Goal: Information Seeking & Learning: Learn about a topic

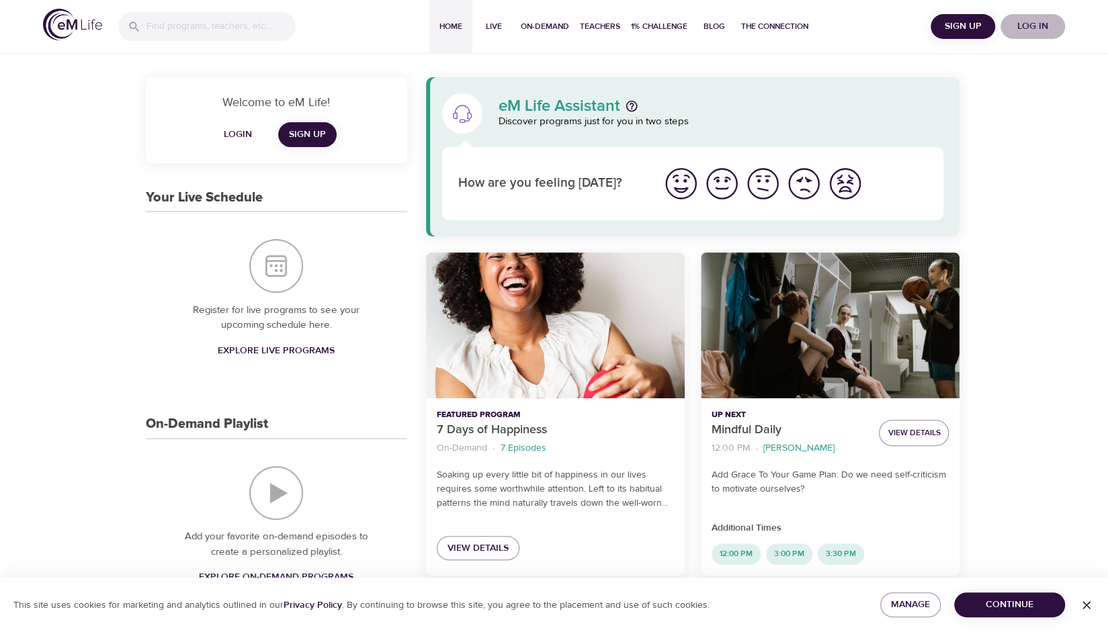
click at [1042, 28] on span "Log in" at bounding box center [1033, 26] width 54 height 17
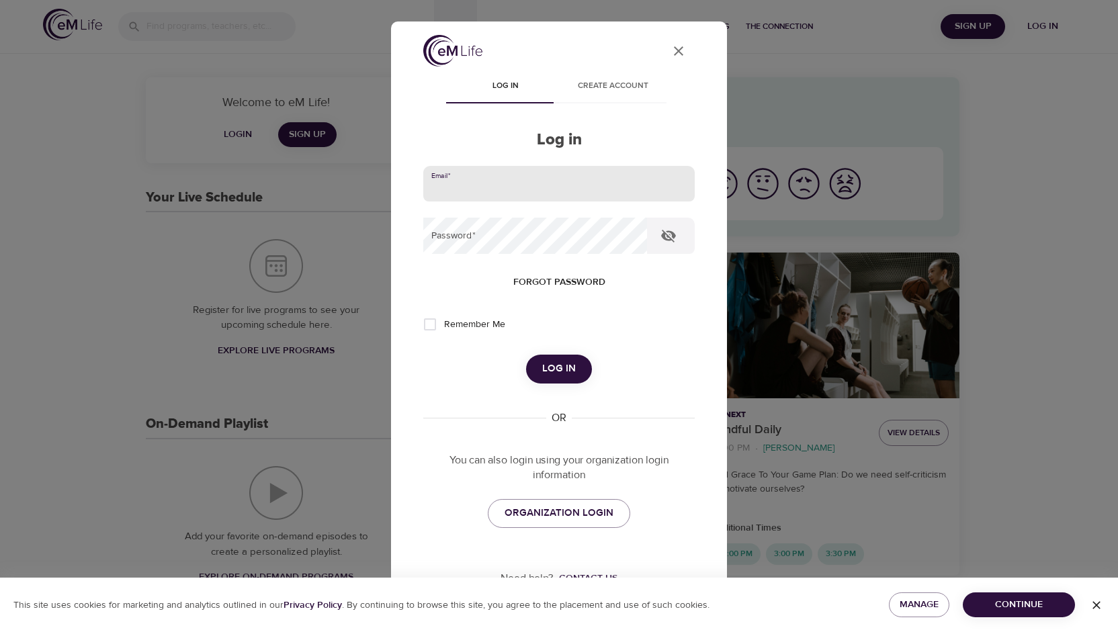
click at [581, 172] on input "email" at bounding box center [559, 184] width 272 height 36
type input "emilylayne99@gmail.com"
click at [526, 355] on button "Log in" at bounding box center [559, 369] width 66 height 28
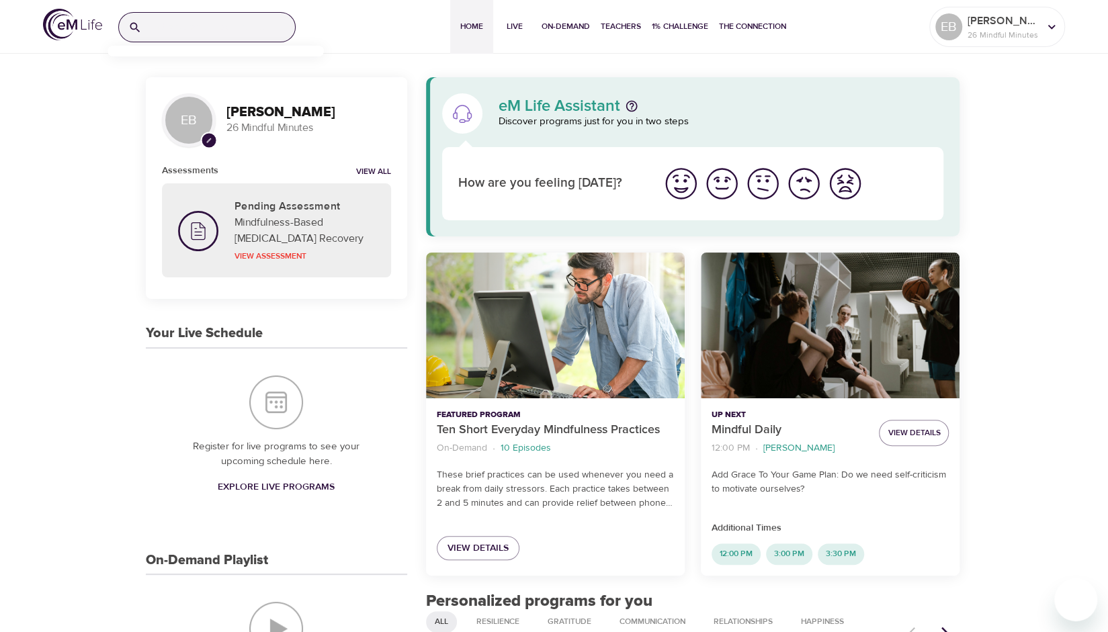
click at [240, 19] on input "search" at bounding box center [221, 27] width 148 height 29
type input "qsm"
click at [183, 86] on p "QuitSmart ™ Mindfully" at bounding box center [162, 86] width 89 height 19
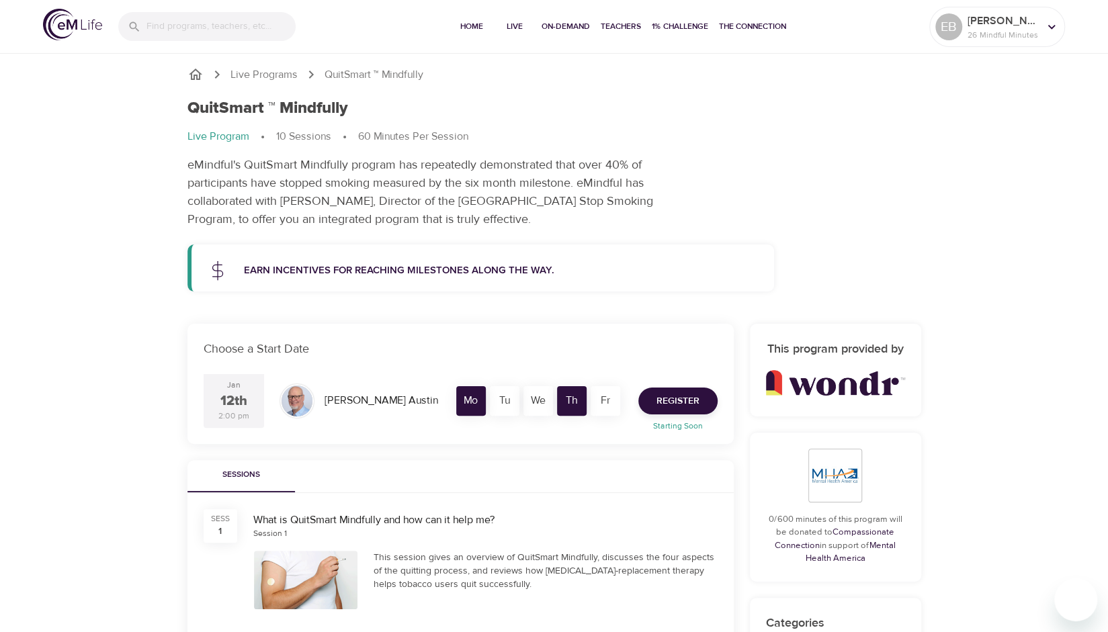
click at [474, 274] on p "Earn incentives for reaching milestones along the way." at bounding box center [501, 270] width 515 height 15
click at [213, 265] on icon at bounding box center [217, 271] width 10 height 12
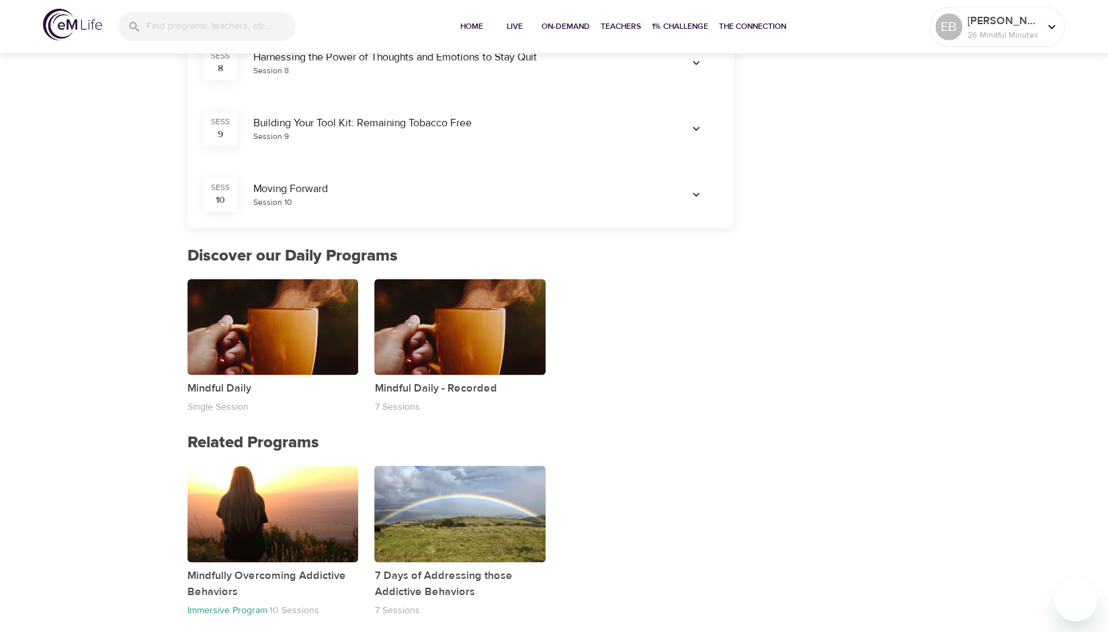
scroll to position [999, 0]
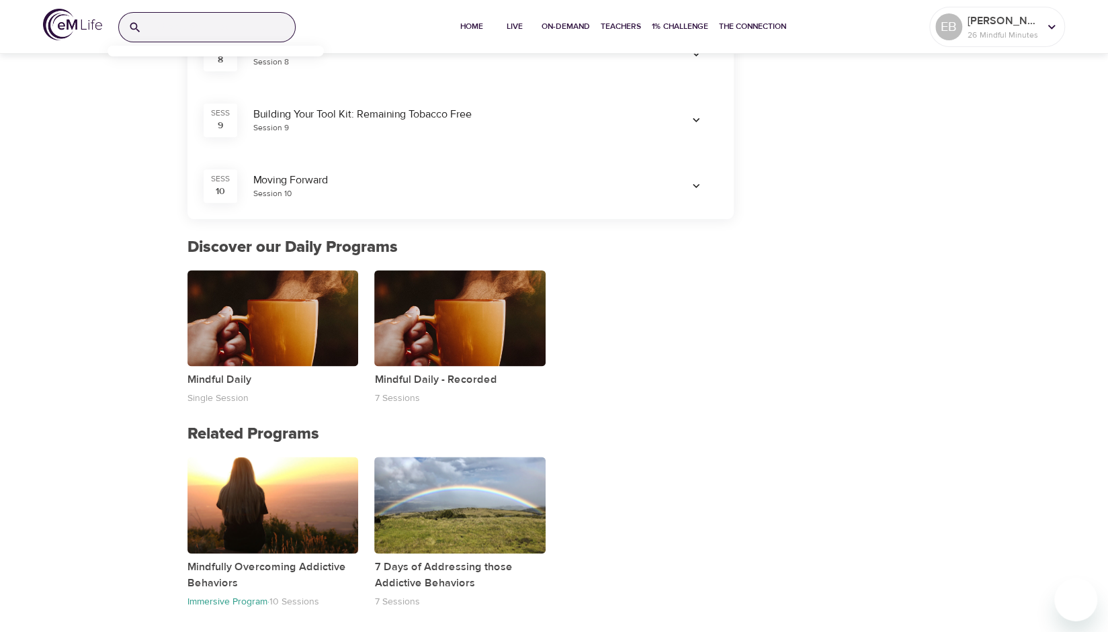
click at [227, 33] on input "search" at bounding box center [221, 27] width 148 height 29
type input "qsm community"
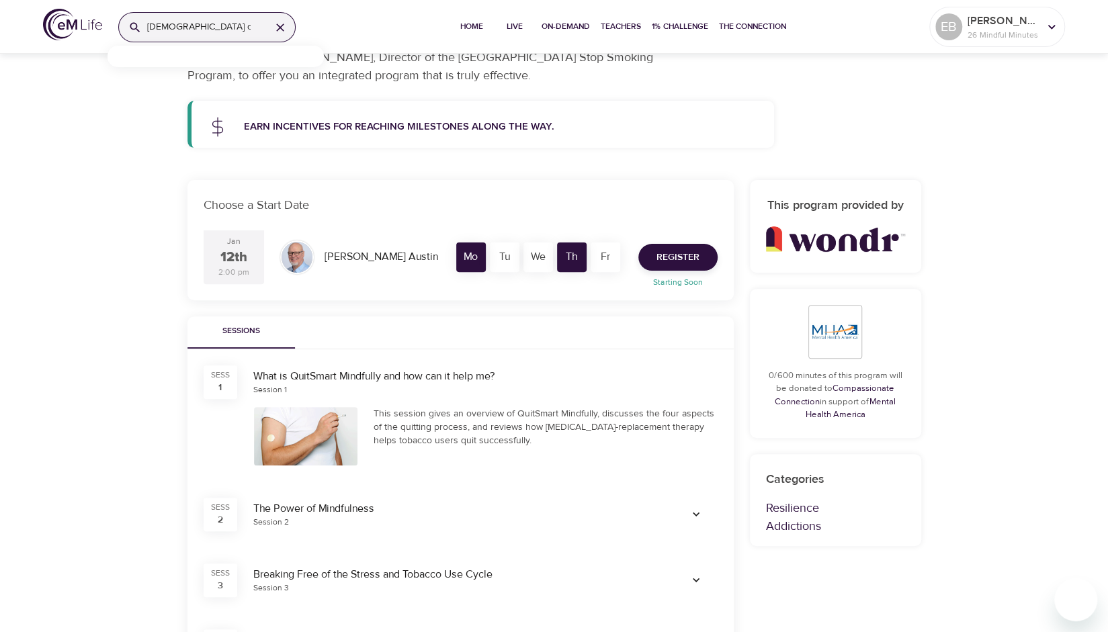
scroll to position [0, 0]
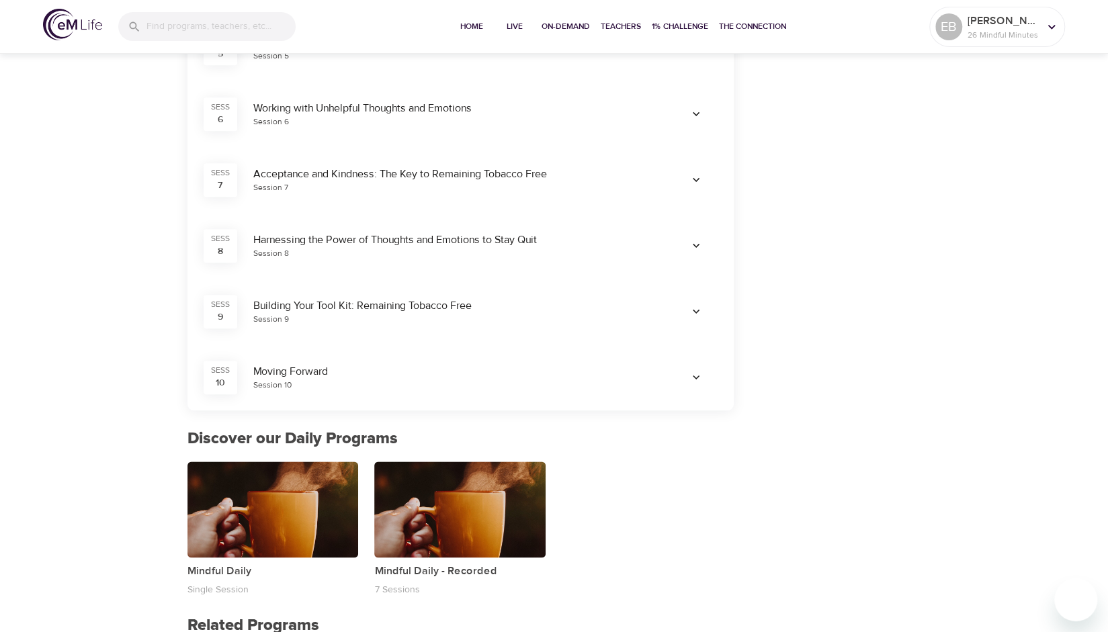
scroll to position [808, 0]
click at [698, 370] on icon "button" at bounding box center [696, 376] width 13 height 13
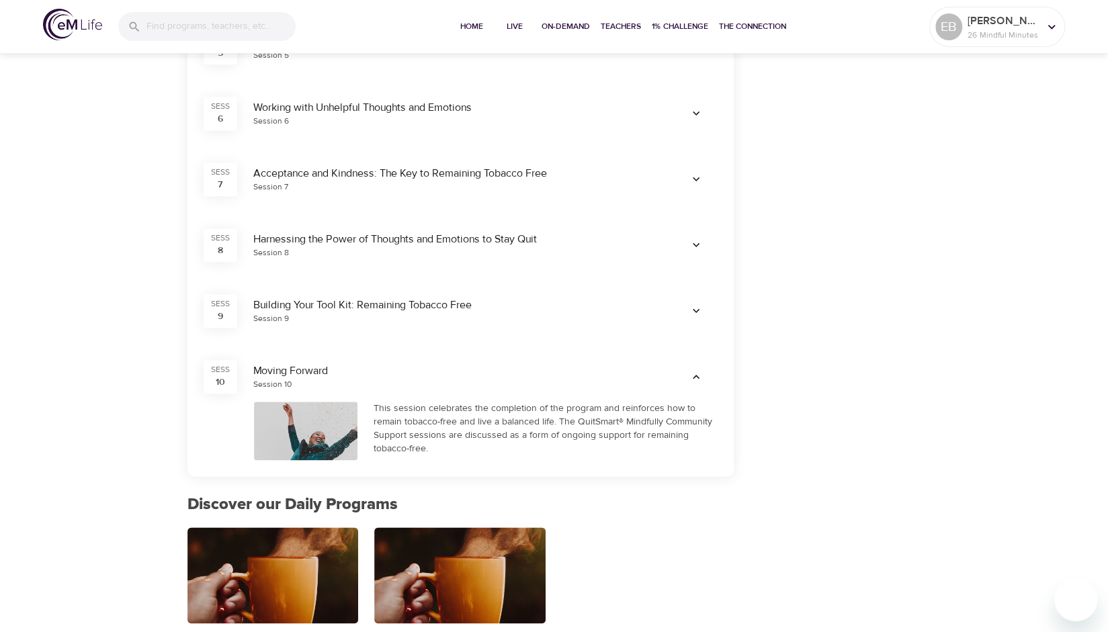
click at [696, 303] on button "button" at bounding box center [696, 311] width 43 height 22
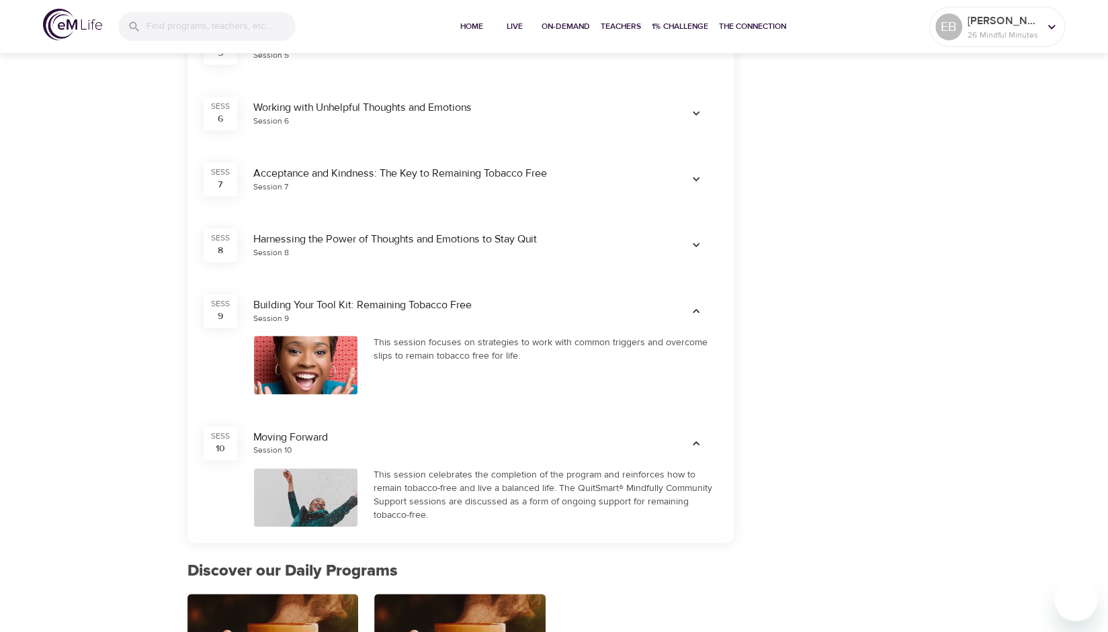
click at [690, 245] on icon "button" at bounding box center [696, 245] width 13 height 13
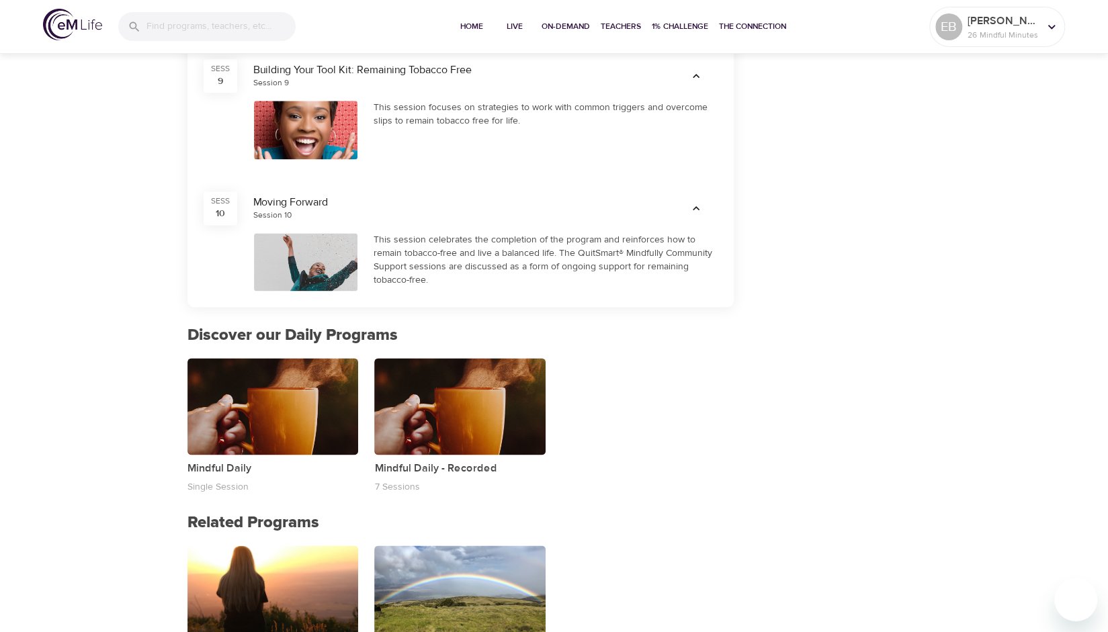
scroll to position [1199, 0]
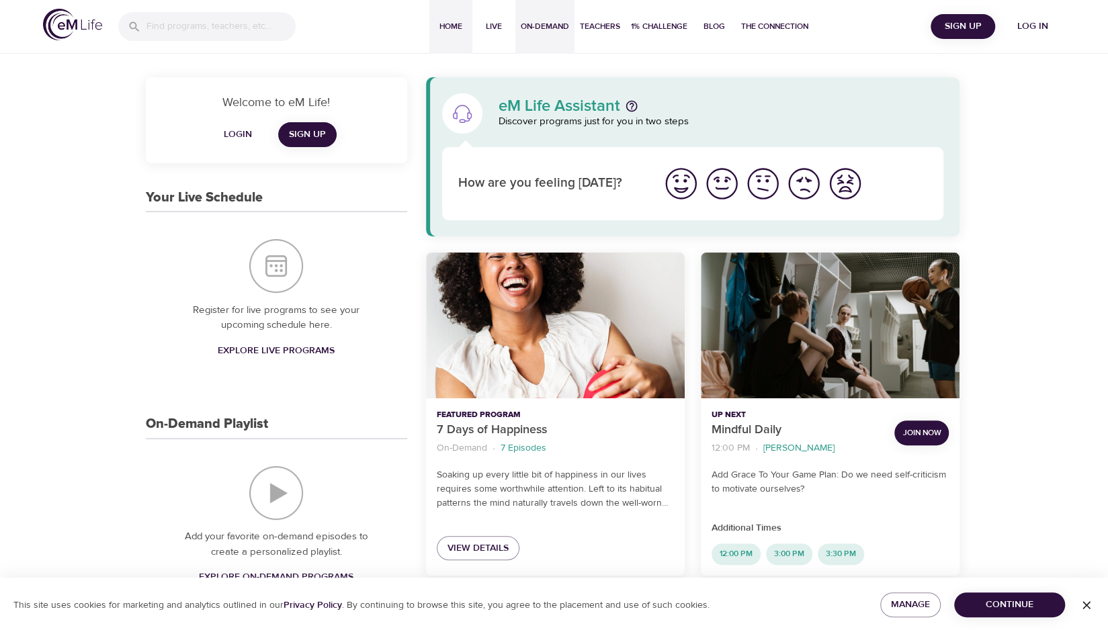
click at [528, 19] on span "On-Demand" at bounding box center [545, 26] width 48 height 14
select select "recent"
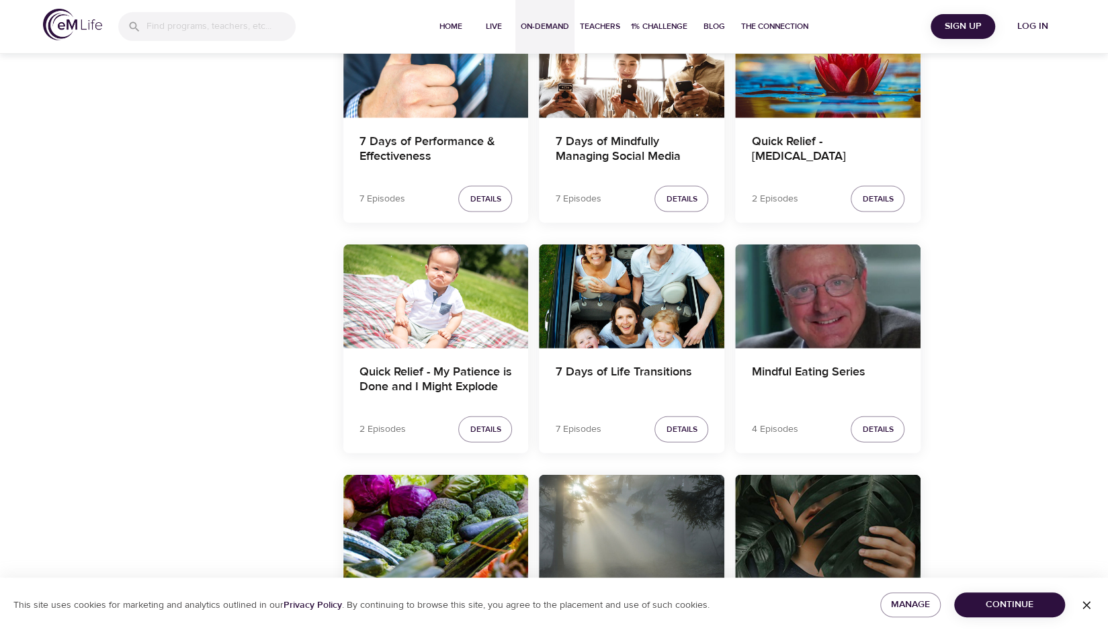
scroll to position [2073, 0]
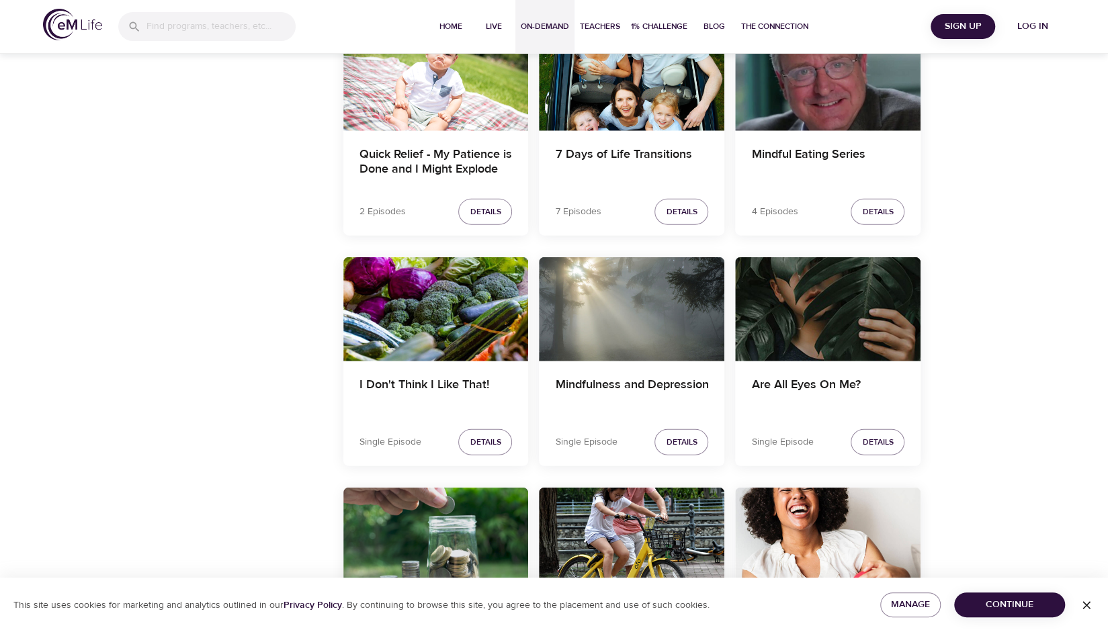
click at [999, 597] on span "Continue" at bounding box center [1009, 605] width 89 height 17
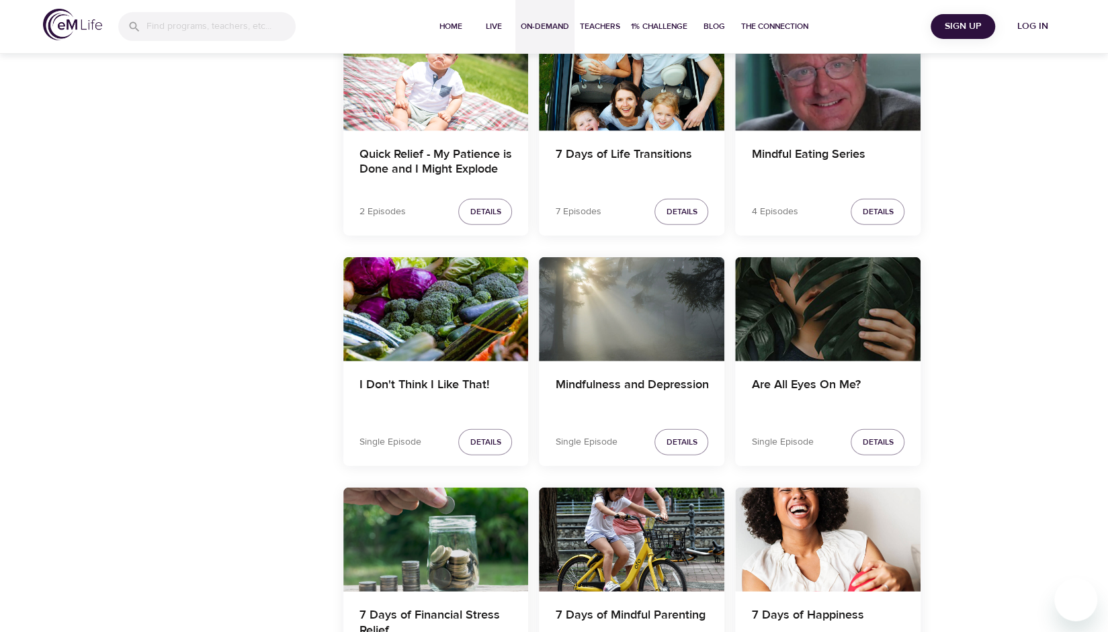
scroll to position [2242, 0]
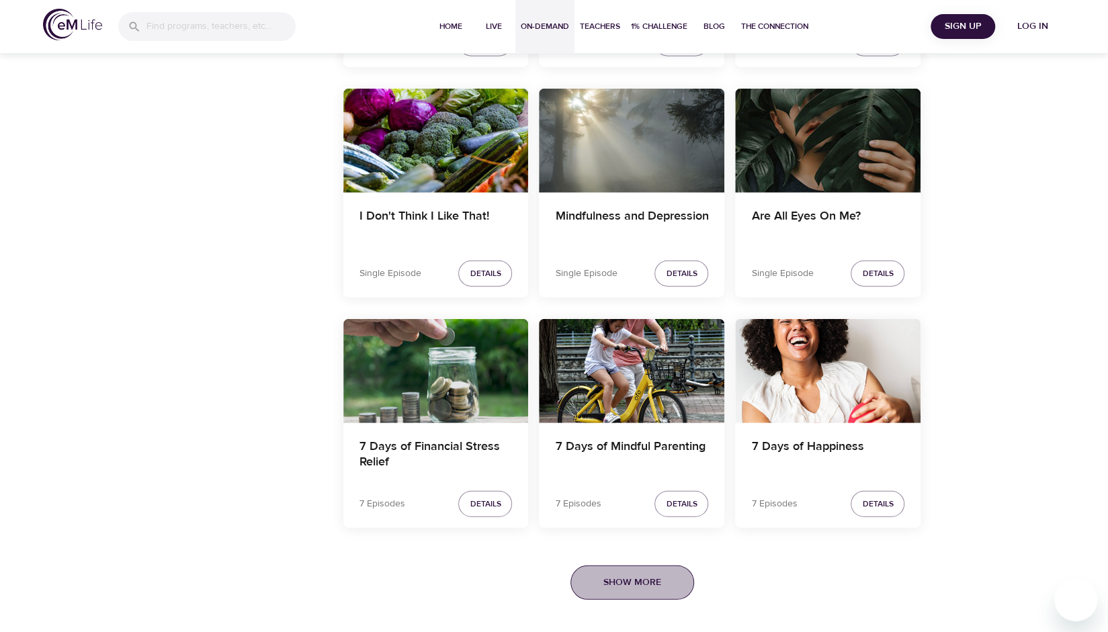
click at [657, 575] on span "Show More" at bounding box center [633, 583] width 58 height 17
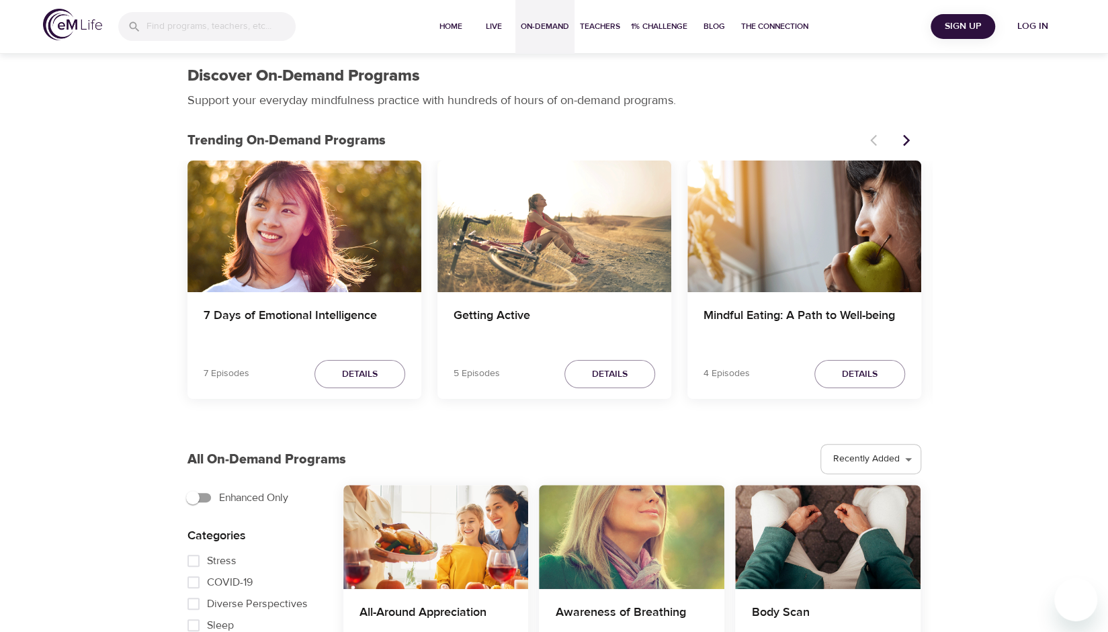
scroll to position [22, 0]
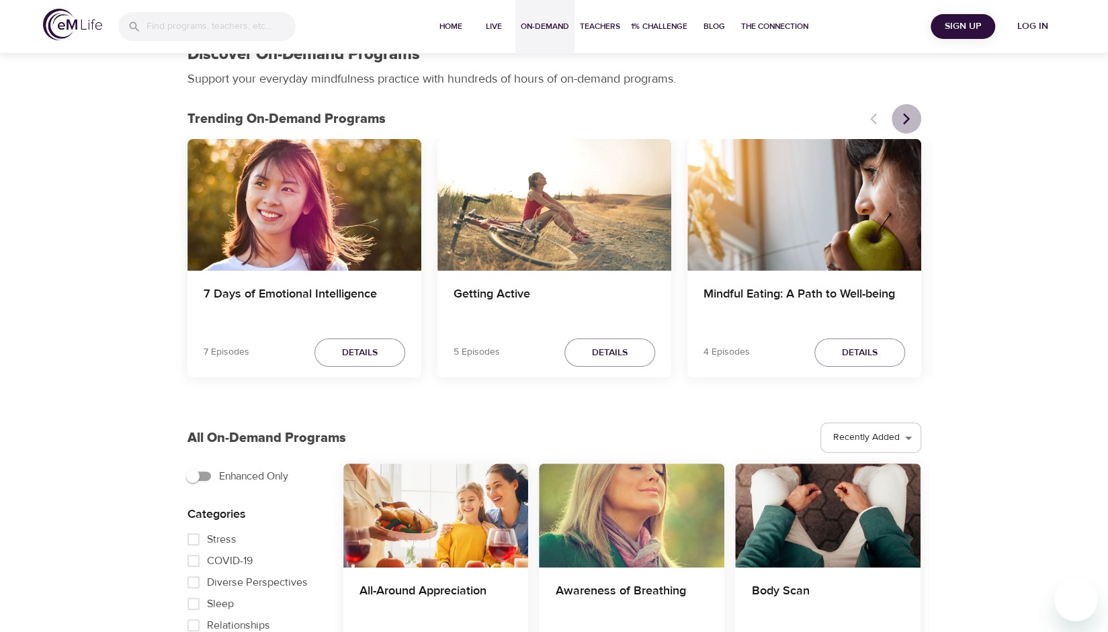
click at [907, 115] on icon "Next items" at bounding box center [906, 118] width 13 height 13
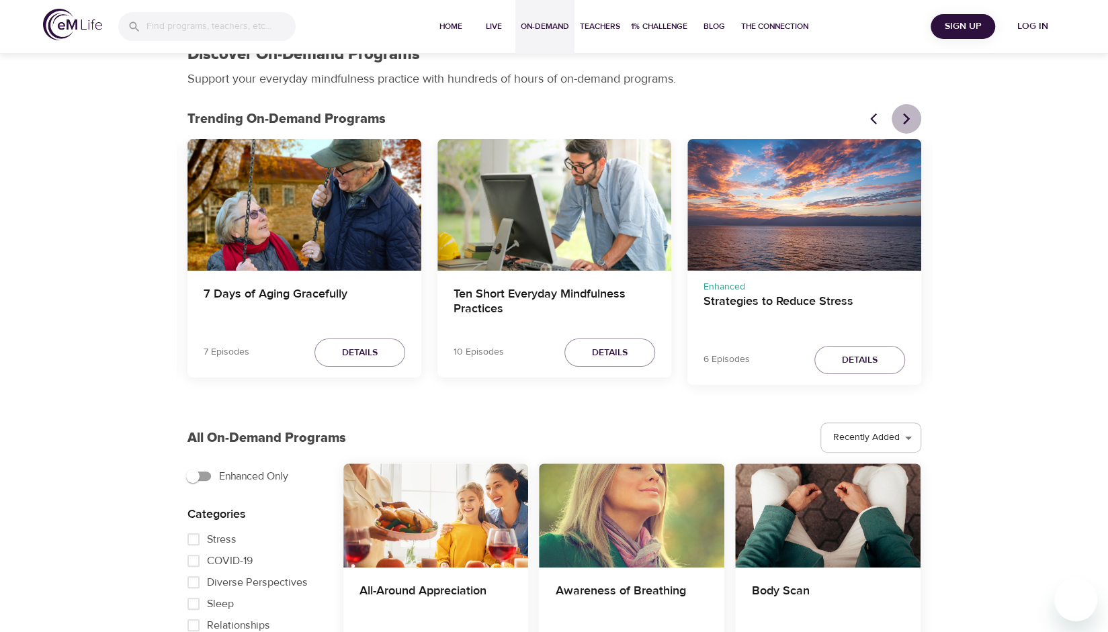
click at [907, 115] on icon "Next items" at bounding box center [906, 118] width 13 height 13
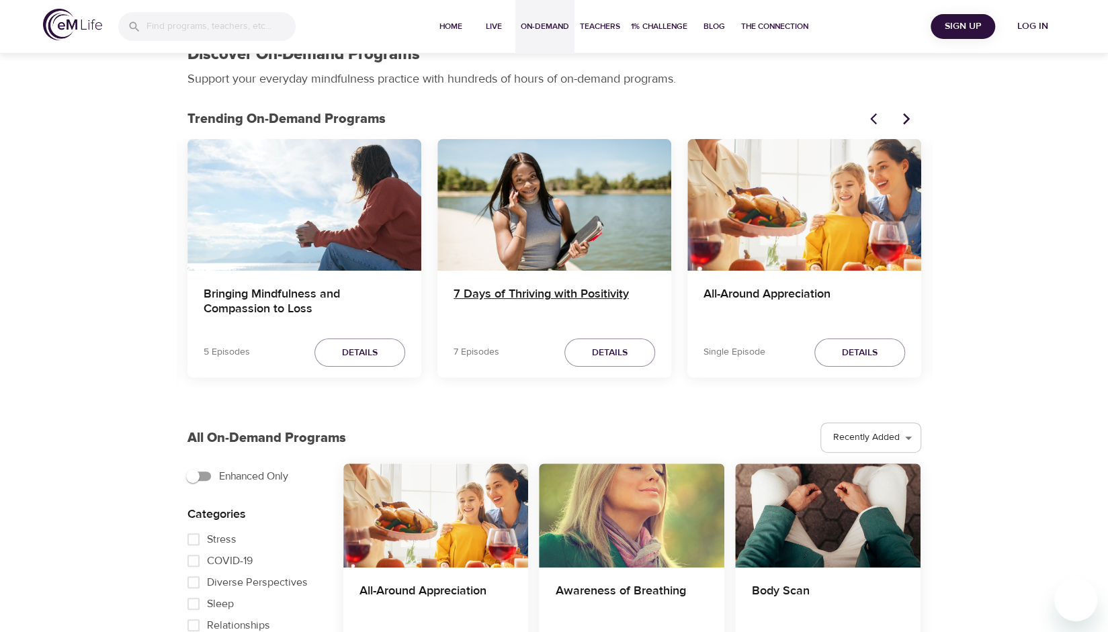
click at [550, 296] on h4 "7 Days of Thriving with Positivity" at bounding box center [555, 303] width 202 height 32
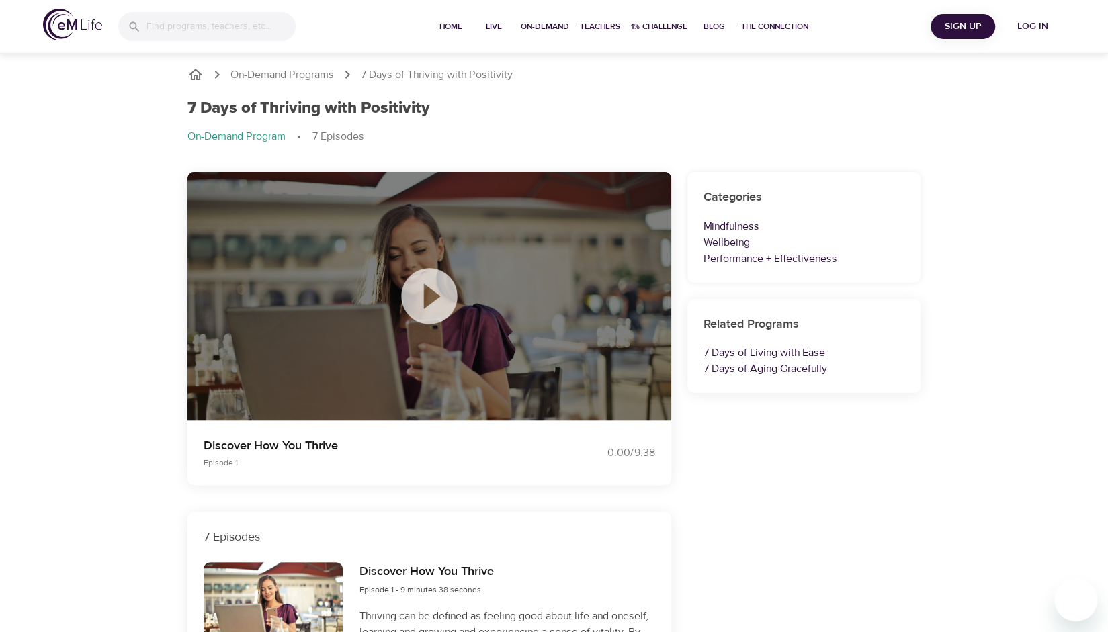
select select "recent"
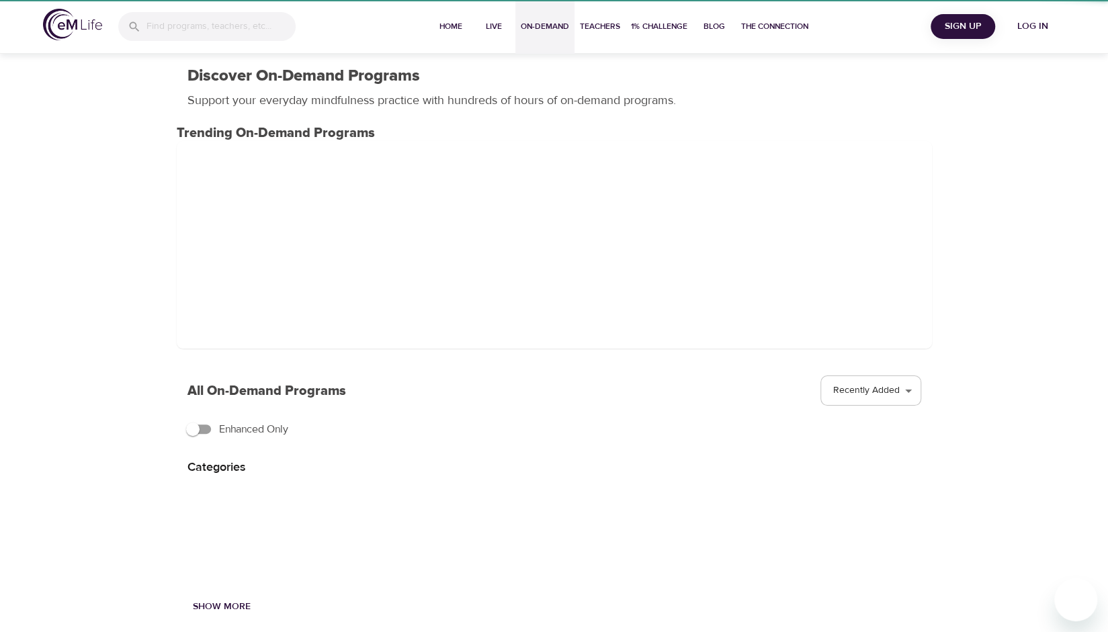
scroll to position [22, 0]
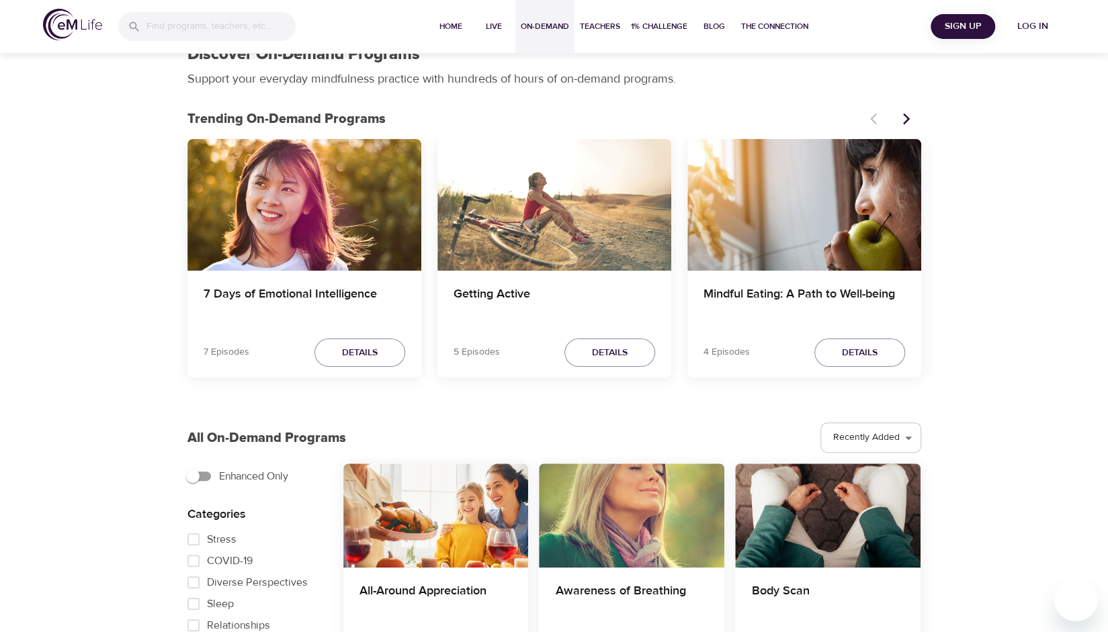
click at [905, 116] on icon "Next items" at bounding box center [906, 118] width 13 height 13
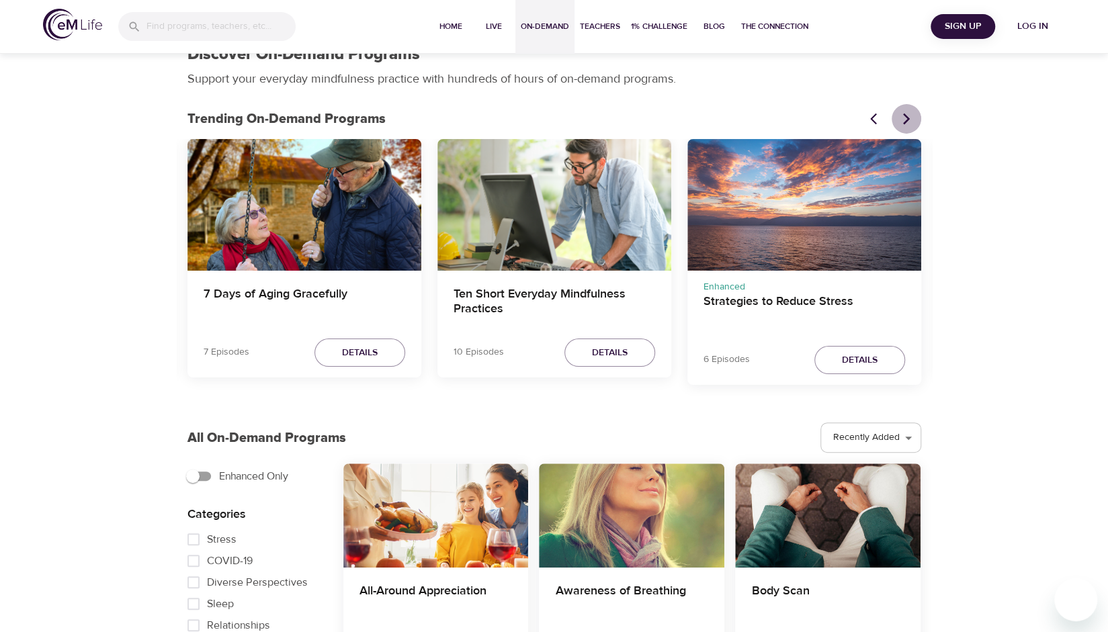
click at [905, 116] on icon "Next items" at bounding box center [906, 118] width 13 height 13
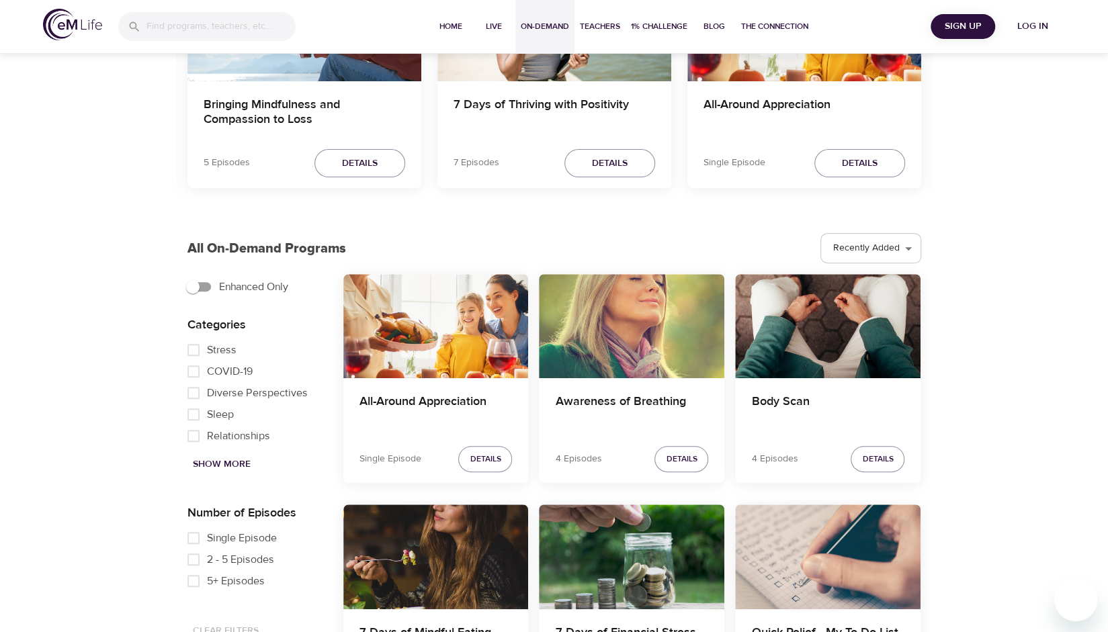
scroll to position [220, 0]
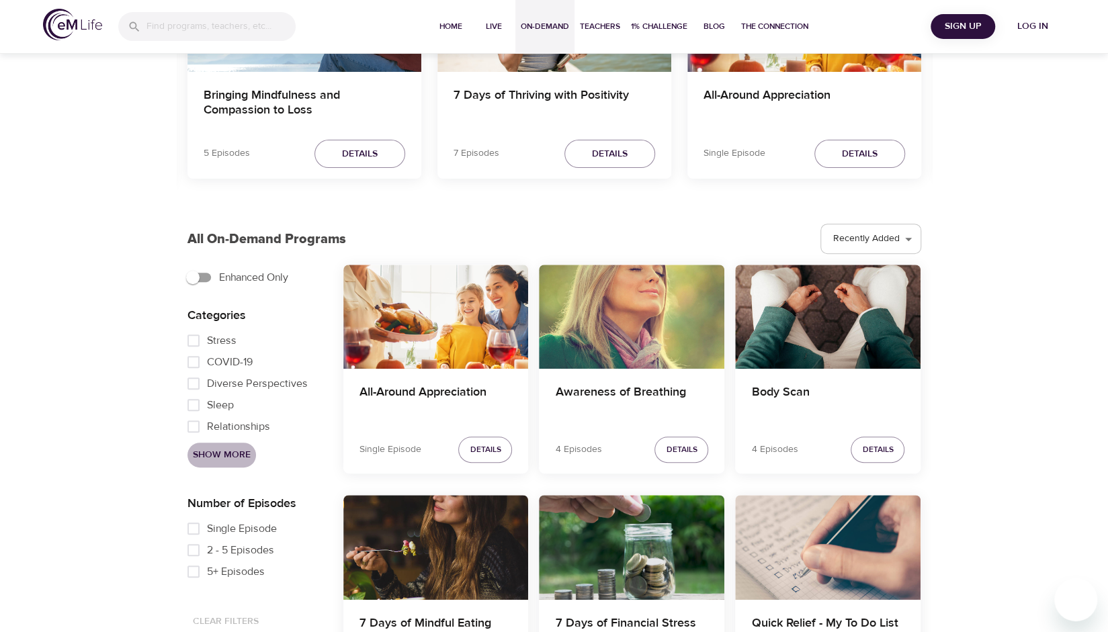
click at [225, 454] on span "Show More" at bounding box center [222, 455] width 58 height 17
click at [196, 425] on input "Burnout" at bounding box center [193, 427] width 27 height 22
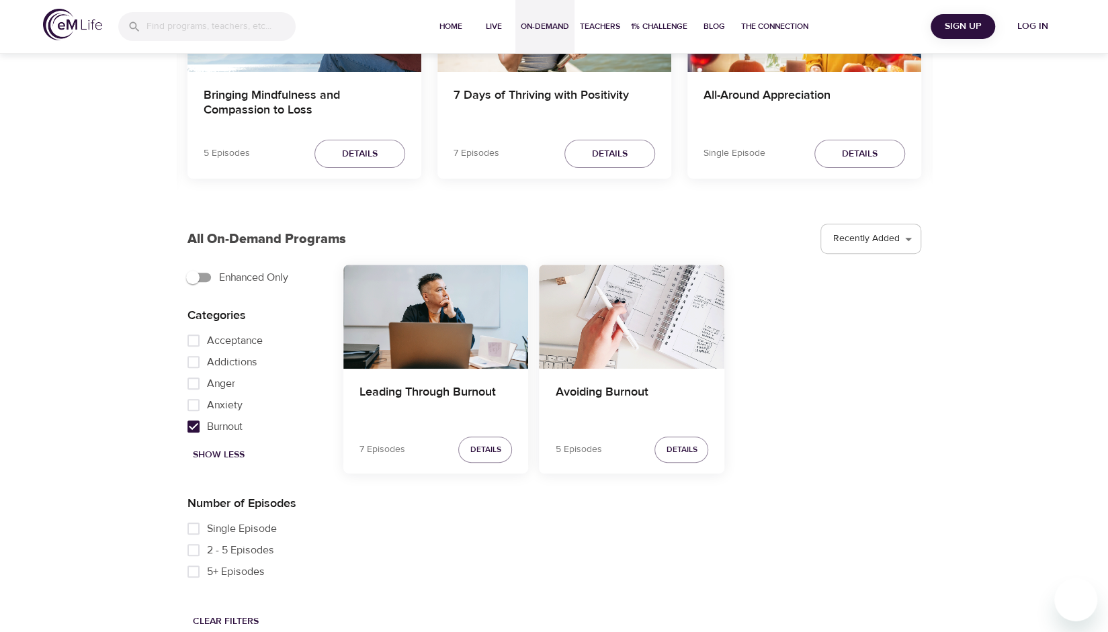
click at [198, 426] on input "Burnout" at bounding box center [193, 427] width 27 height 22
checkbox input "false"
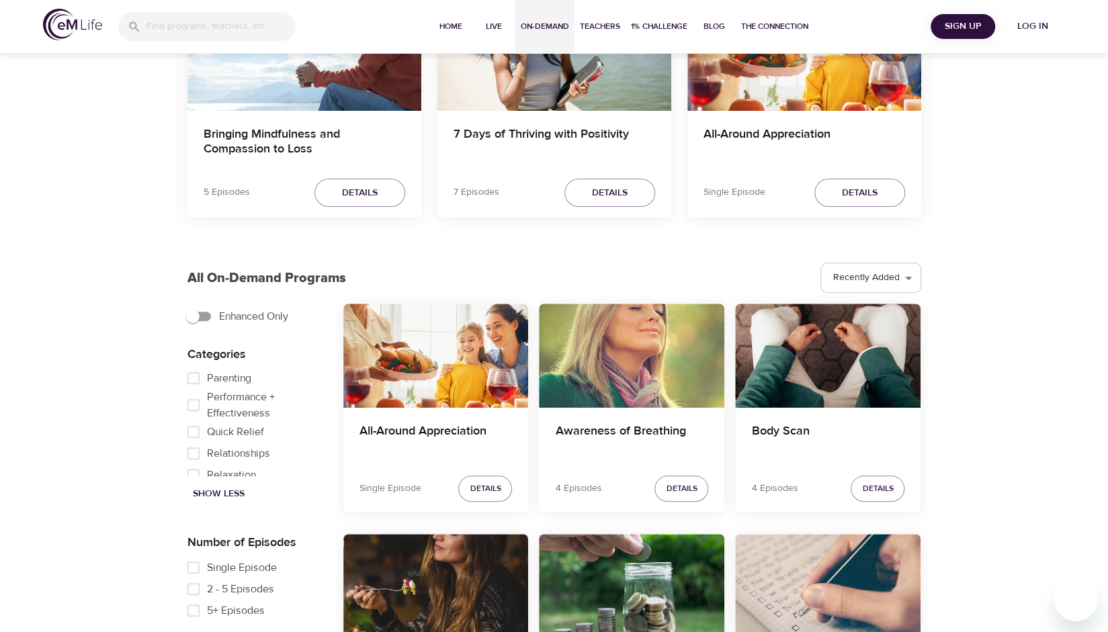
scroll to position [626, 0]
click at [192, 415] on input "Performance + Effectiveness" at bounding box center [193, 405] width 27 height 22
checkbox input "true"
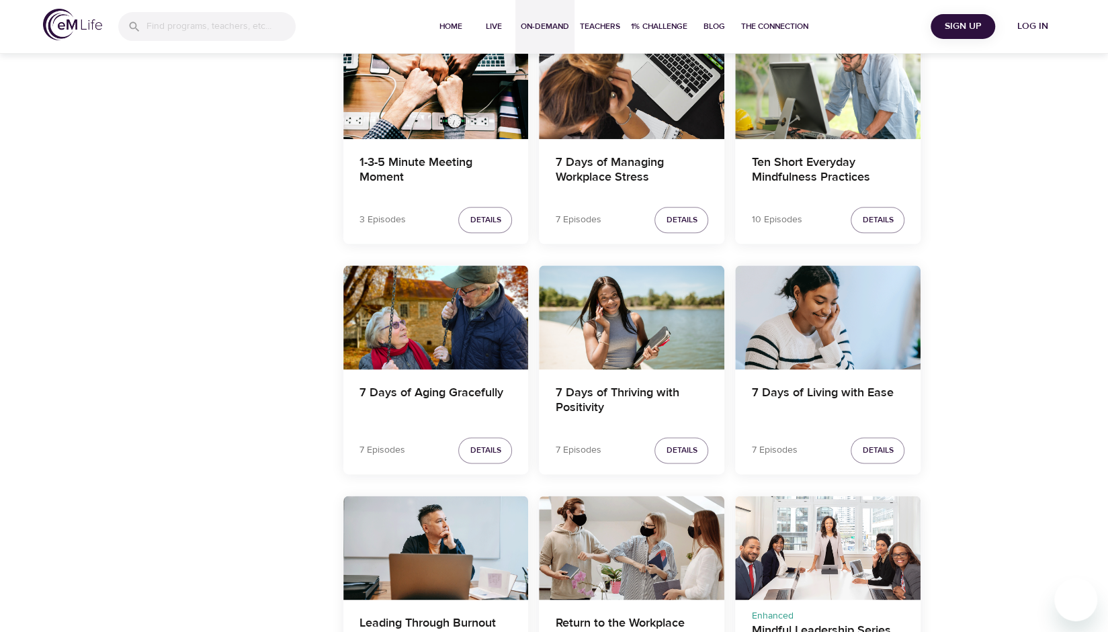
scroll to position [920, 0]
click at [837, 390] on h4 "7 Days of Living with Ease" at bounding box center [827, 401] width 153 height 32
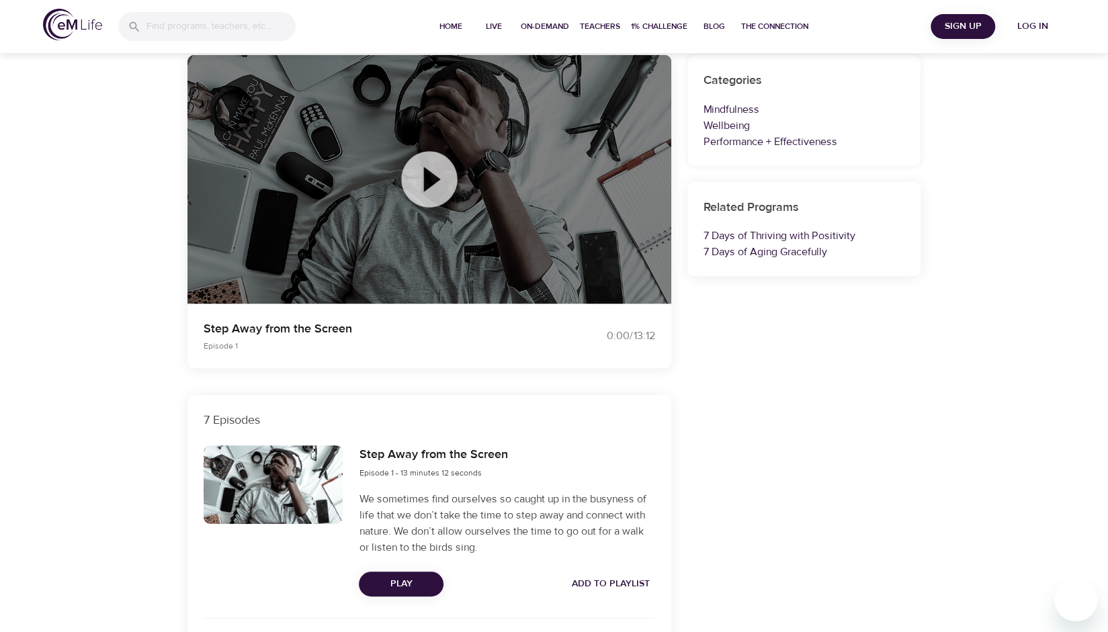
select select "recent"
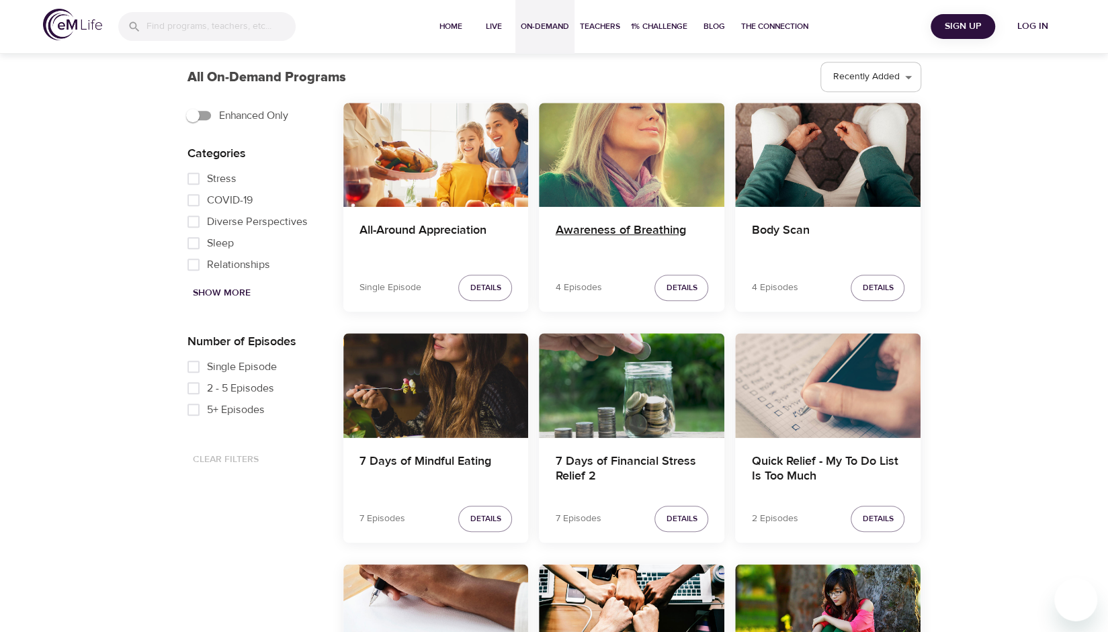
scroll to position [383, 0]
click at [787, 468] on h4 "Quick Relief - My To Do List Is Too Much" at bounding box center [827, 470] width 153 height 32
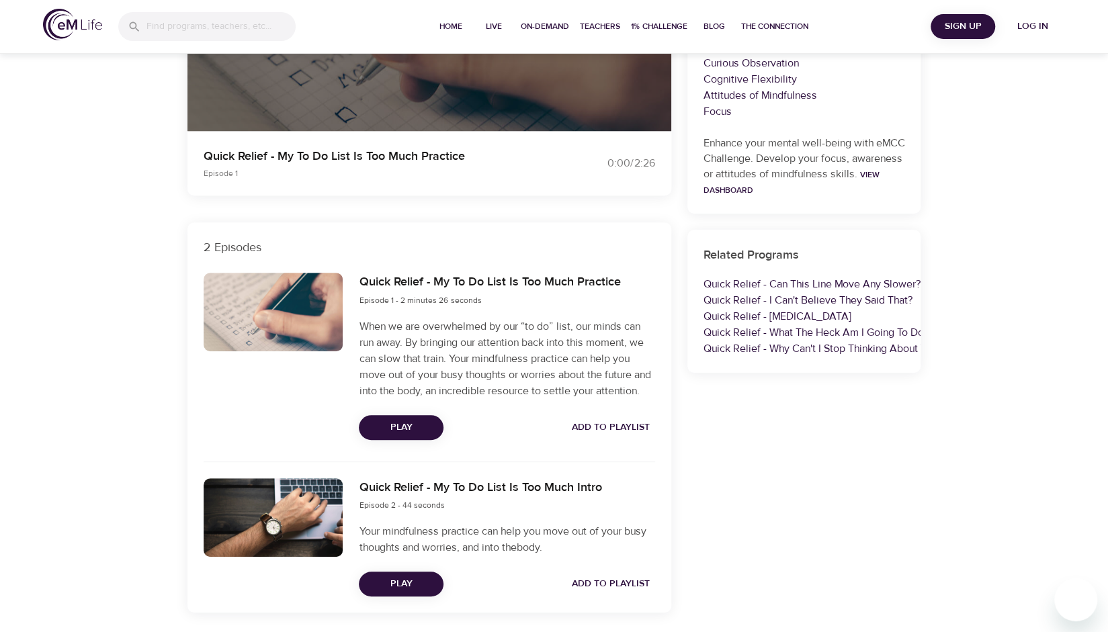
scroll to position [289, 0]
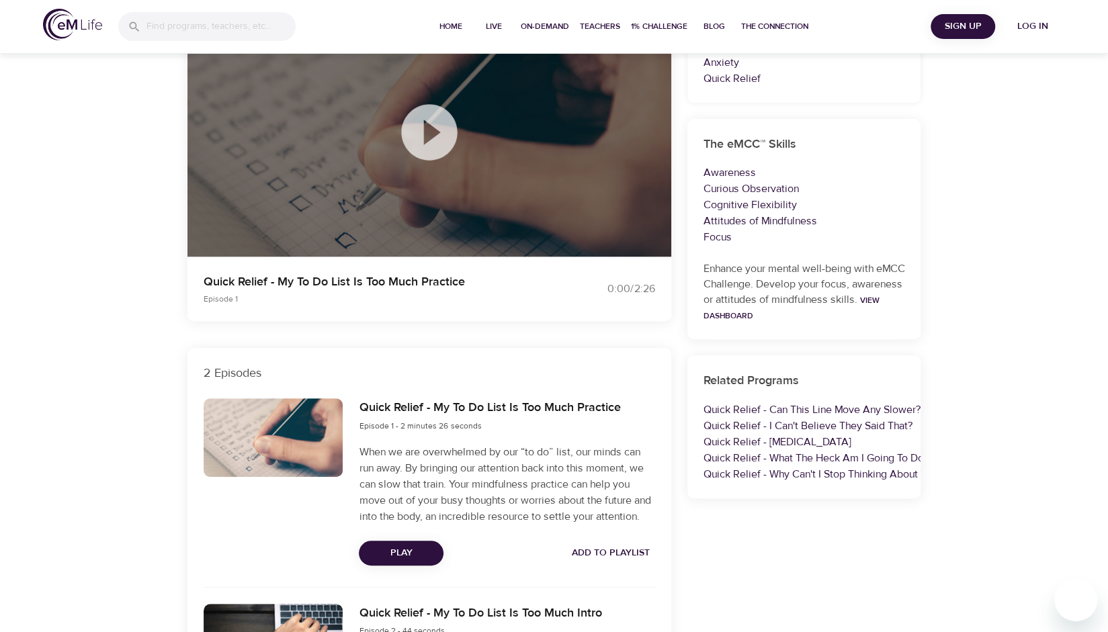
select select "recent"
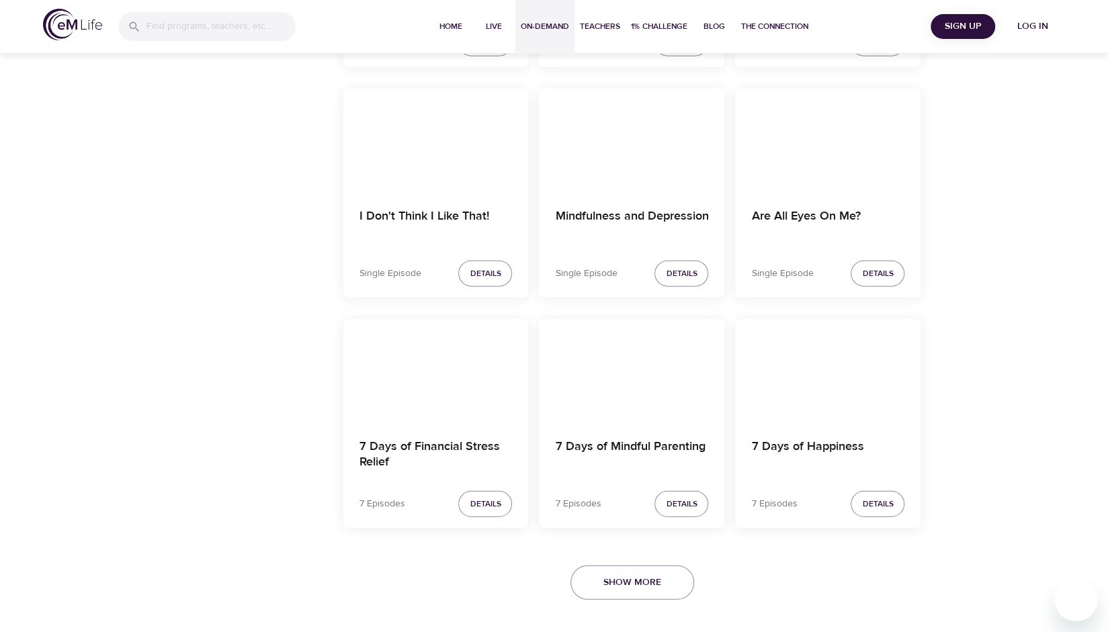
scroll to position [2241, 0]
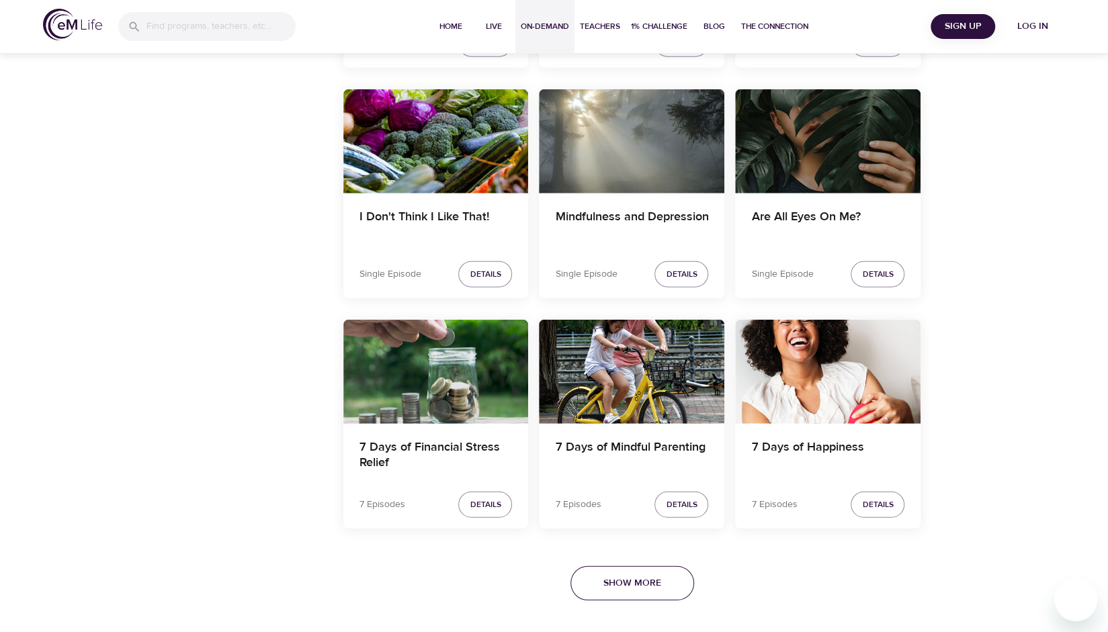
click at [656, 577] on span "Show More" at bounding box center [633, 583] width 58 height 17
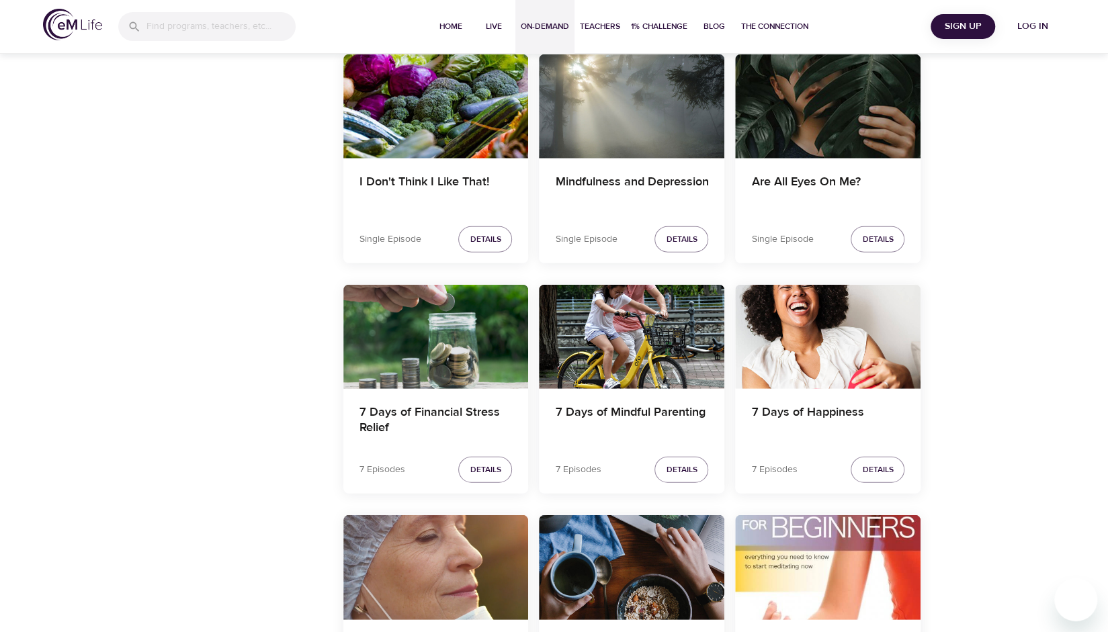
scroll to position [2278, 0]
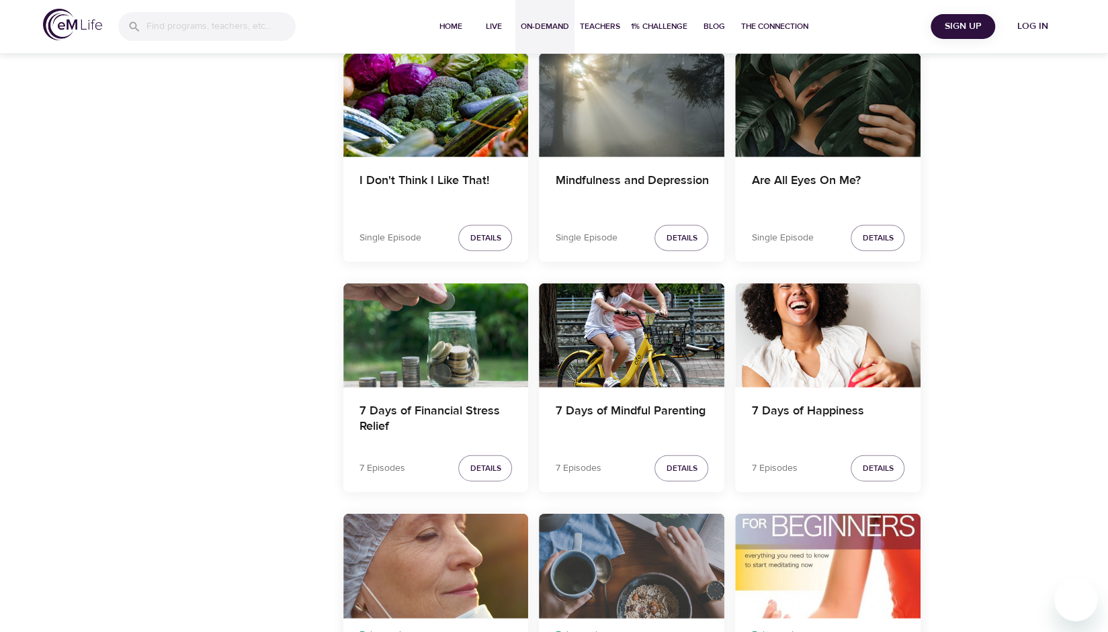
click at [655, 558] on div "Weight Balance for Life" at bounding box center [631, 566] width 185 height 104
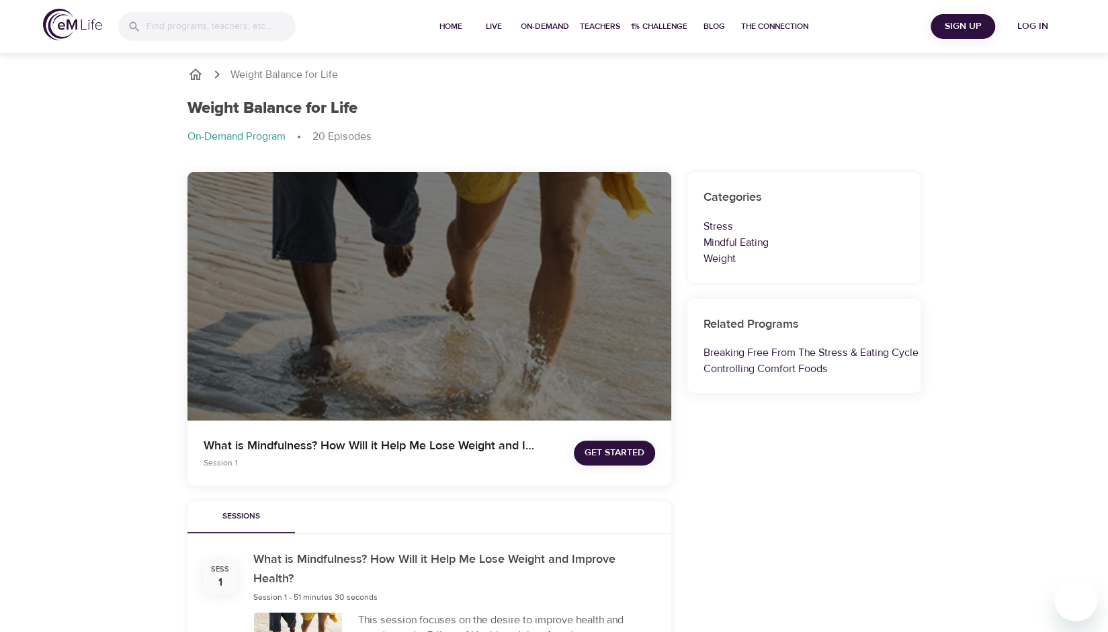
select select "recent"
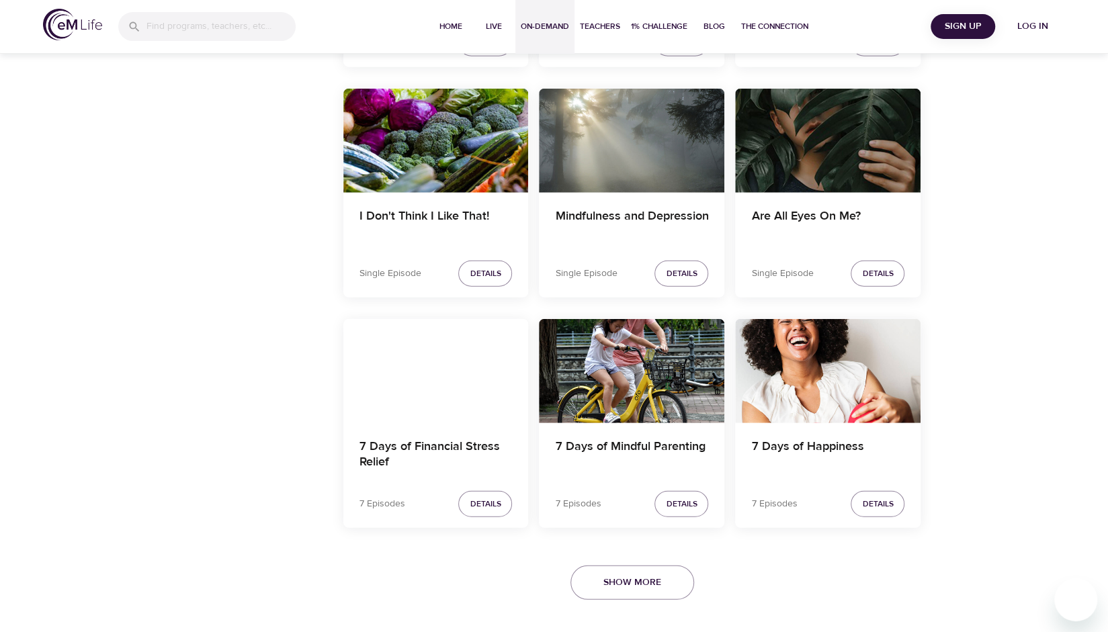
scroll to position [2242, 0]
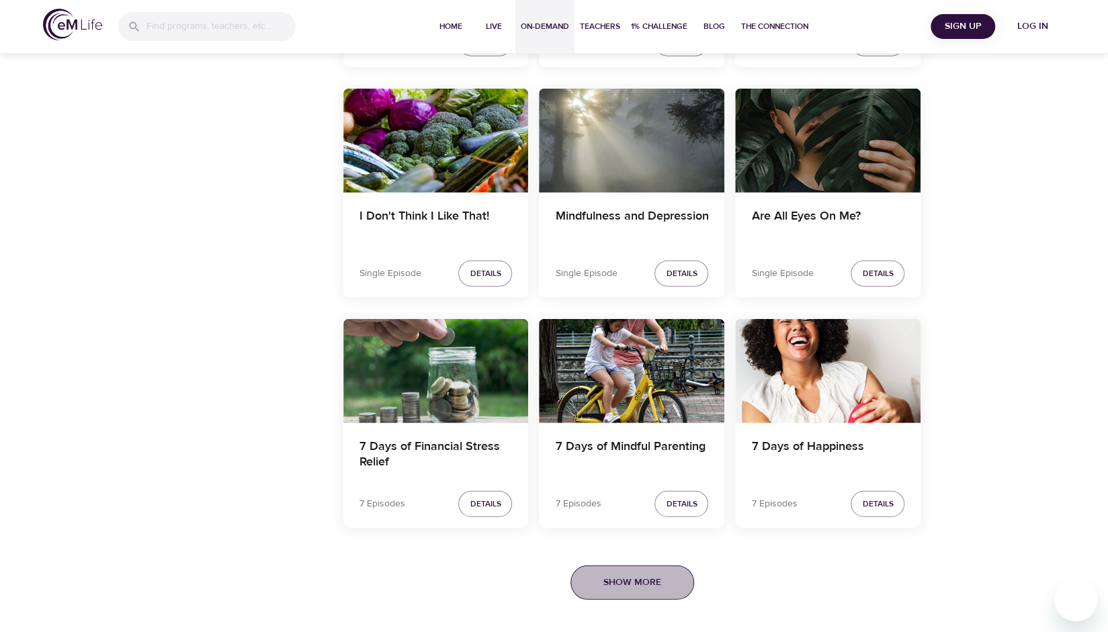
click at [618, 578] on span "Show More" at bounding box center [633, 583] width 58 height 17
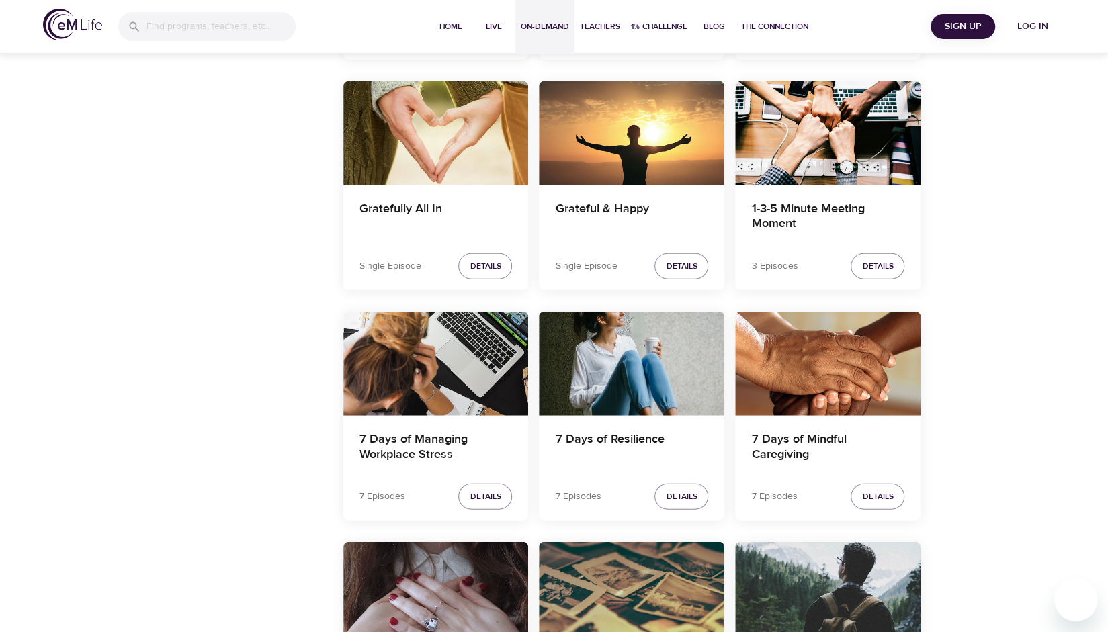
scroll to position [5316, 0]
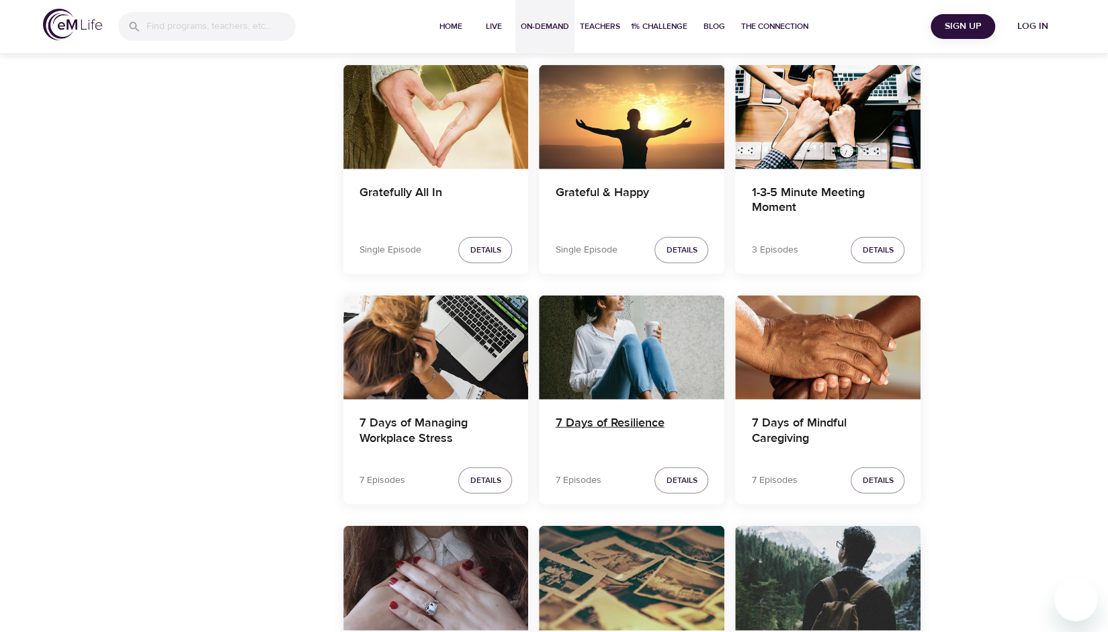
click at [594, 416] on h4 "7 Days of Resilience" at bounding box center [631, 432] width 153 height 32
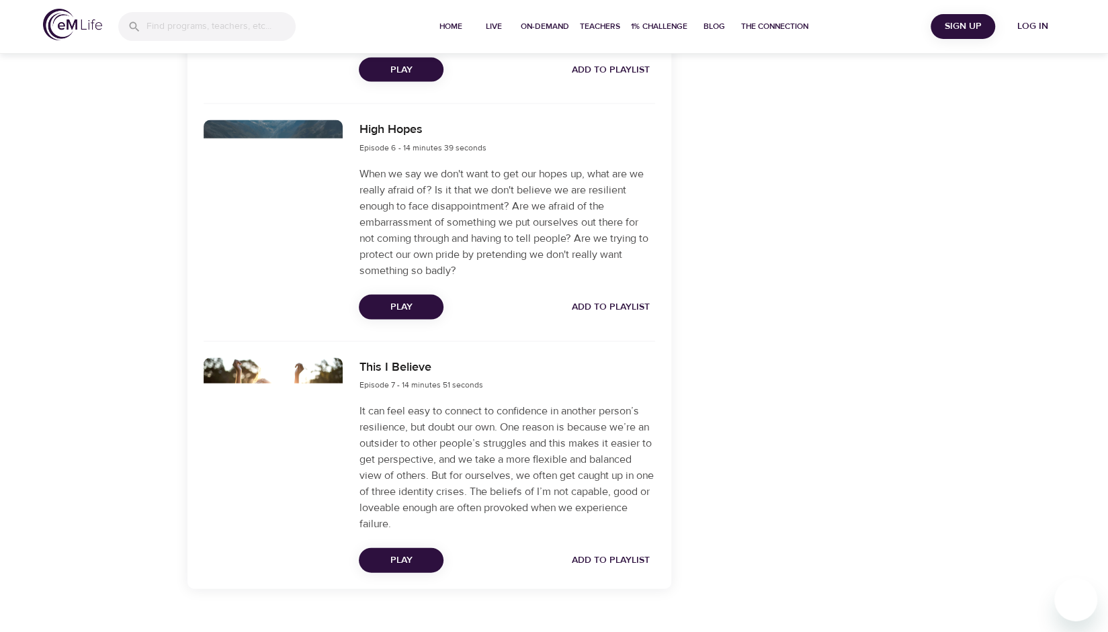
scroll to position [1669, 0]
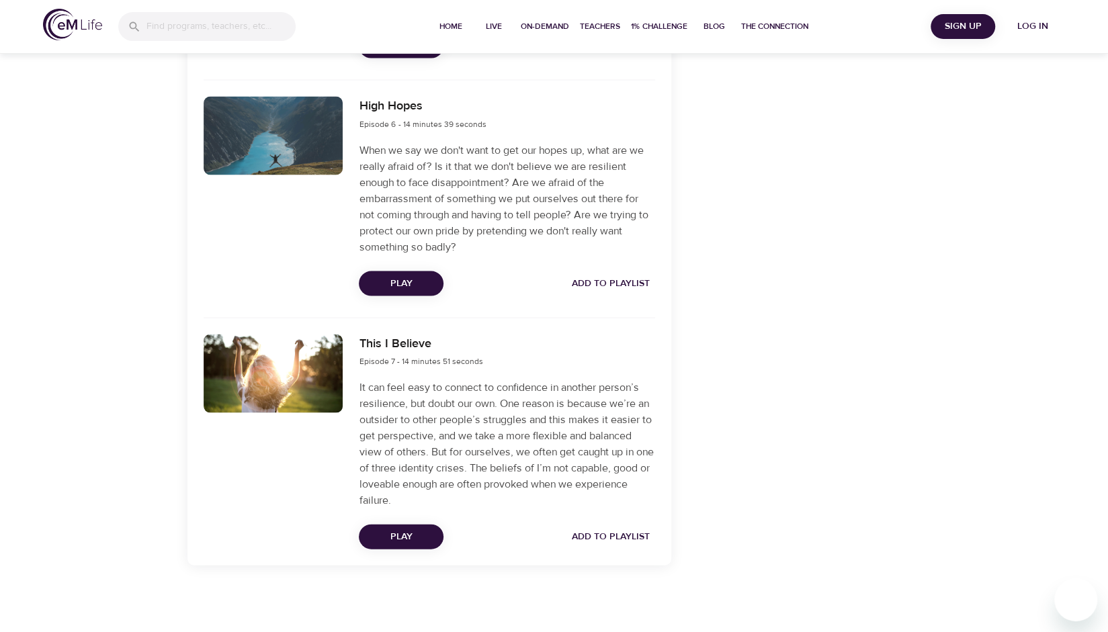
select select "recent"
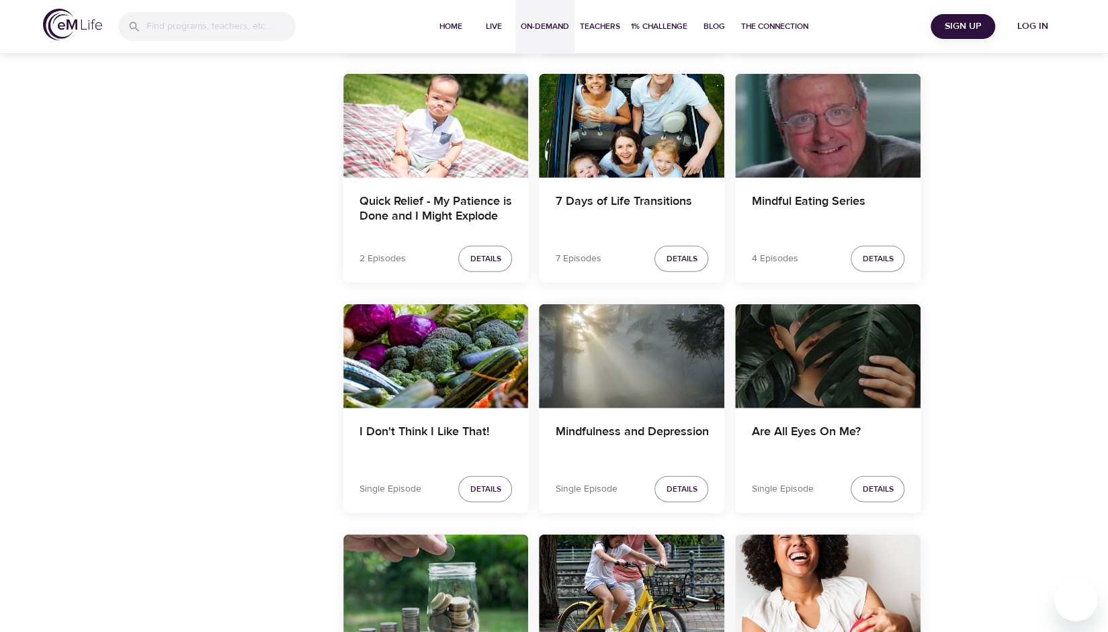
scroll to position [2242, 0]
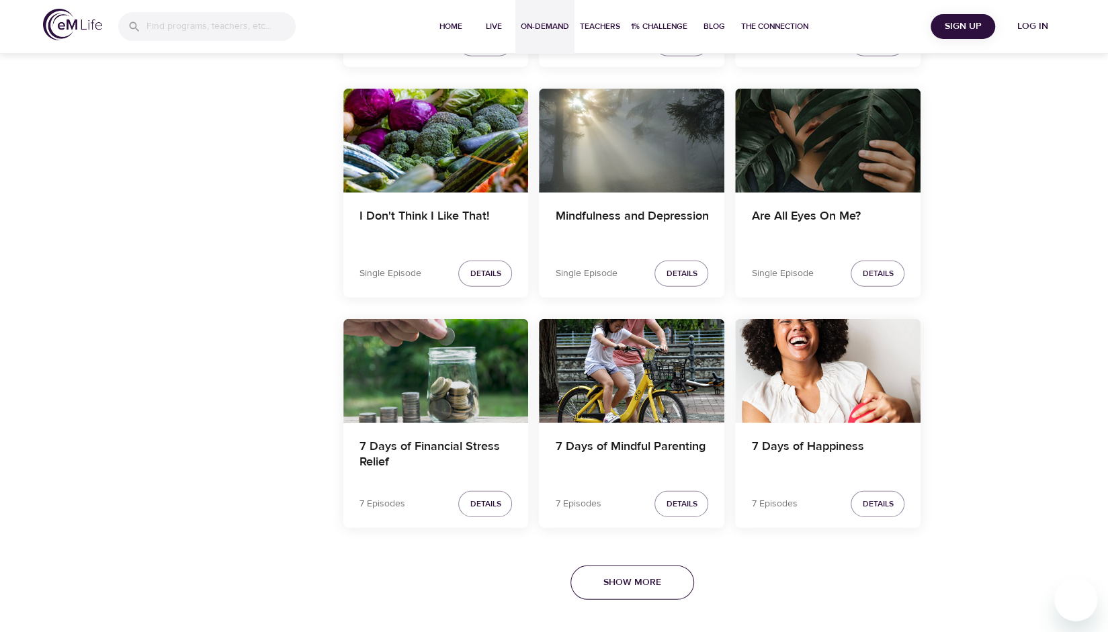
click at [641, 578] on span "Show More" at bounding box center [633, 583] width 58 height 17
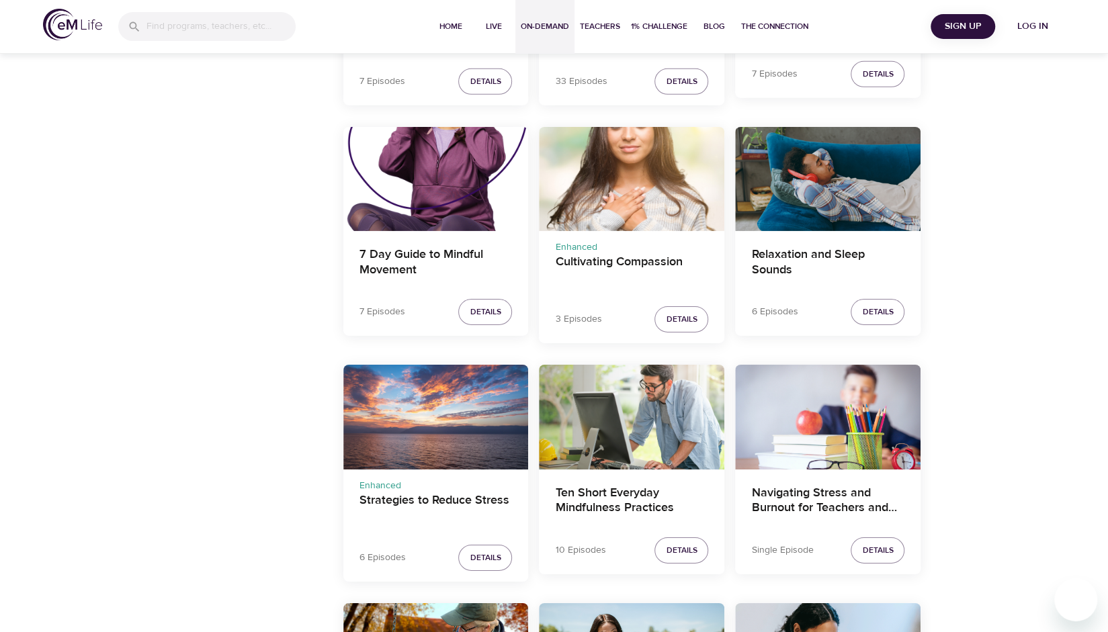
scroll to position [9429, 0]
